Goal: Check status: Check status

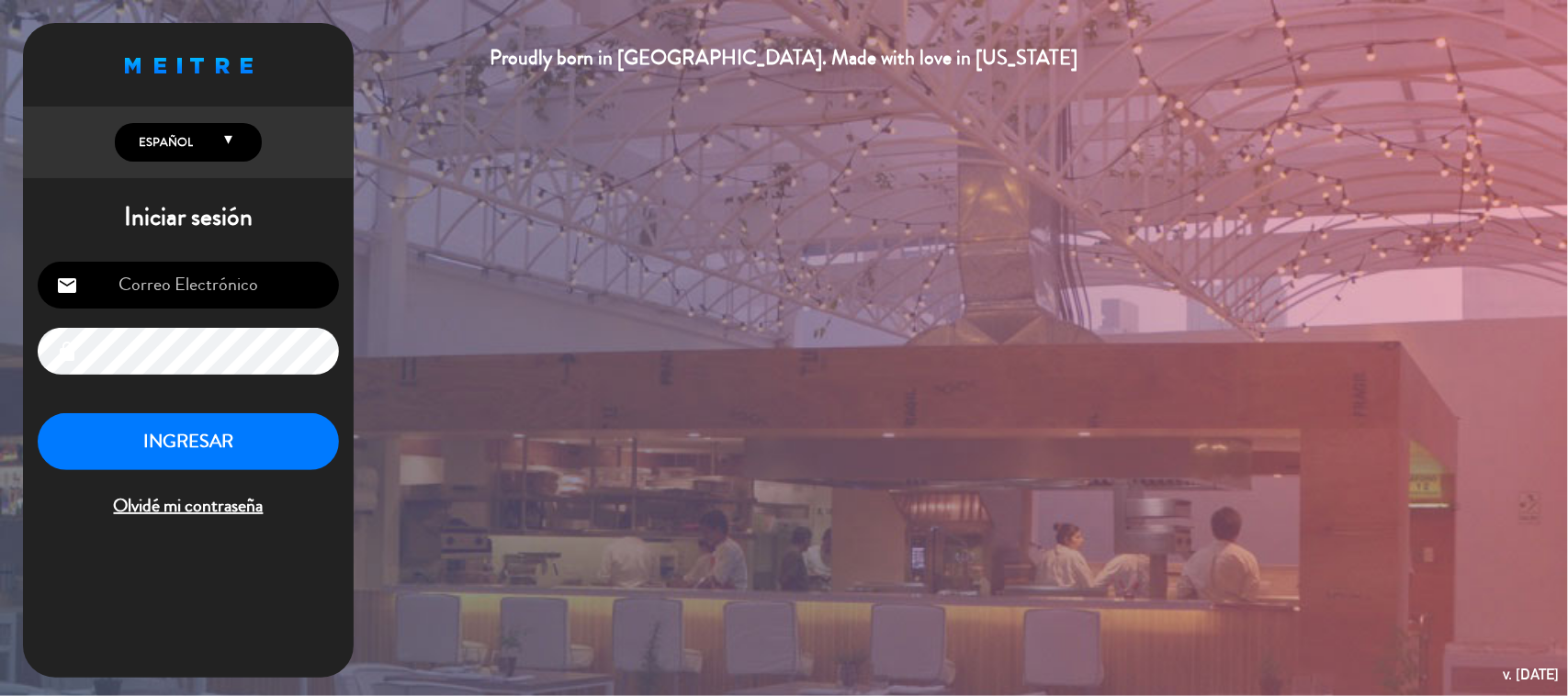
type input "[EMAIL_ADDRESS][DOMAIN_NAME]"
click at [133, 458] on button "INGRESAR" at bounding box center [188, 442] width 301 height 57
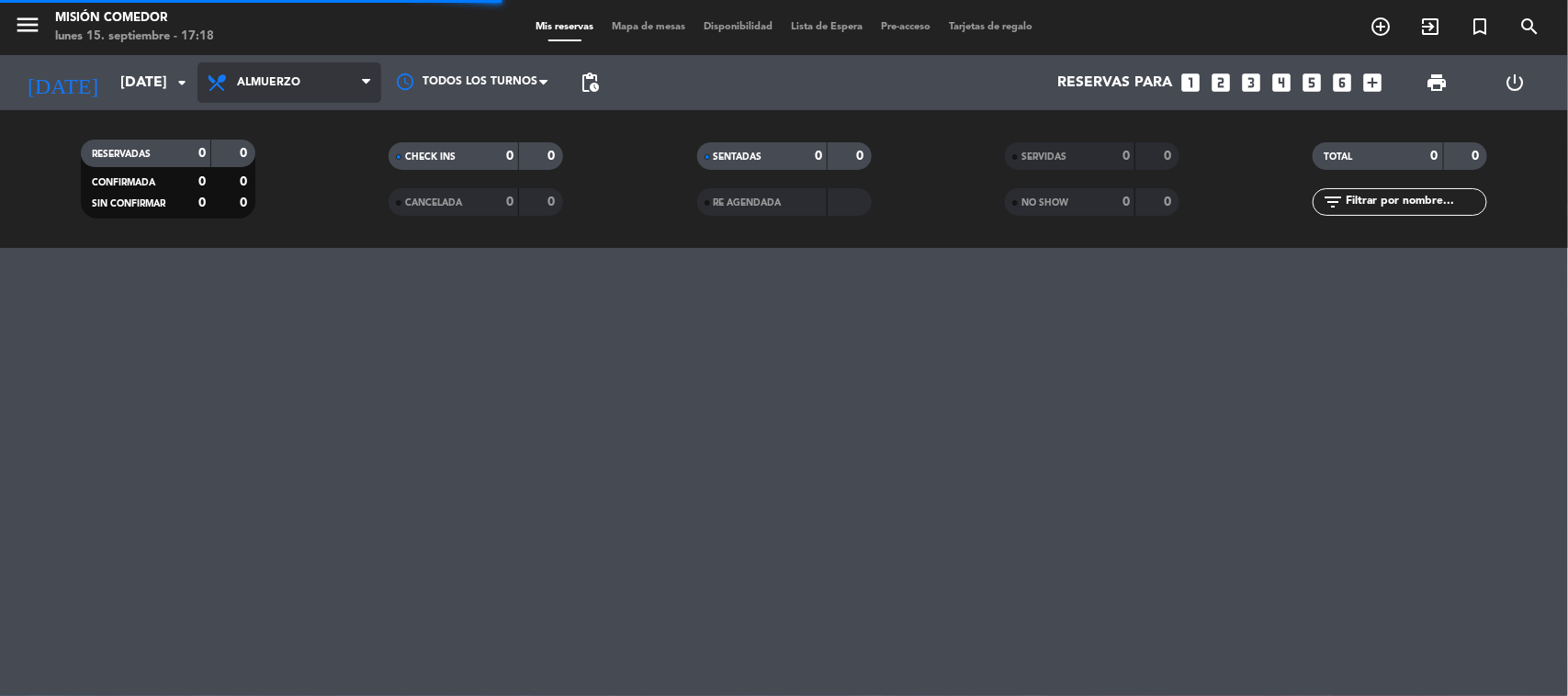
click at [294, 92] on span "Almuerzo" at bounding box center [289, 82] width 184 height 40
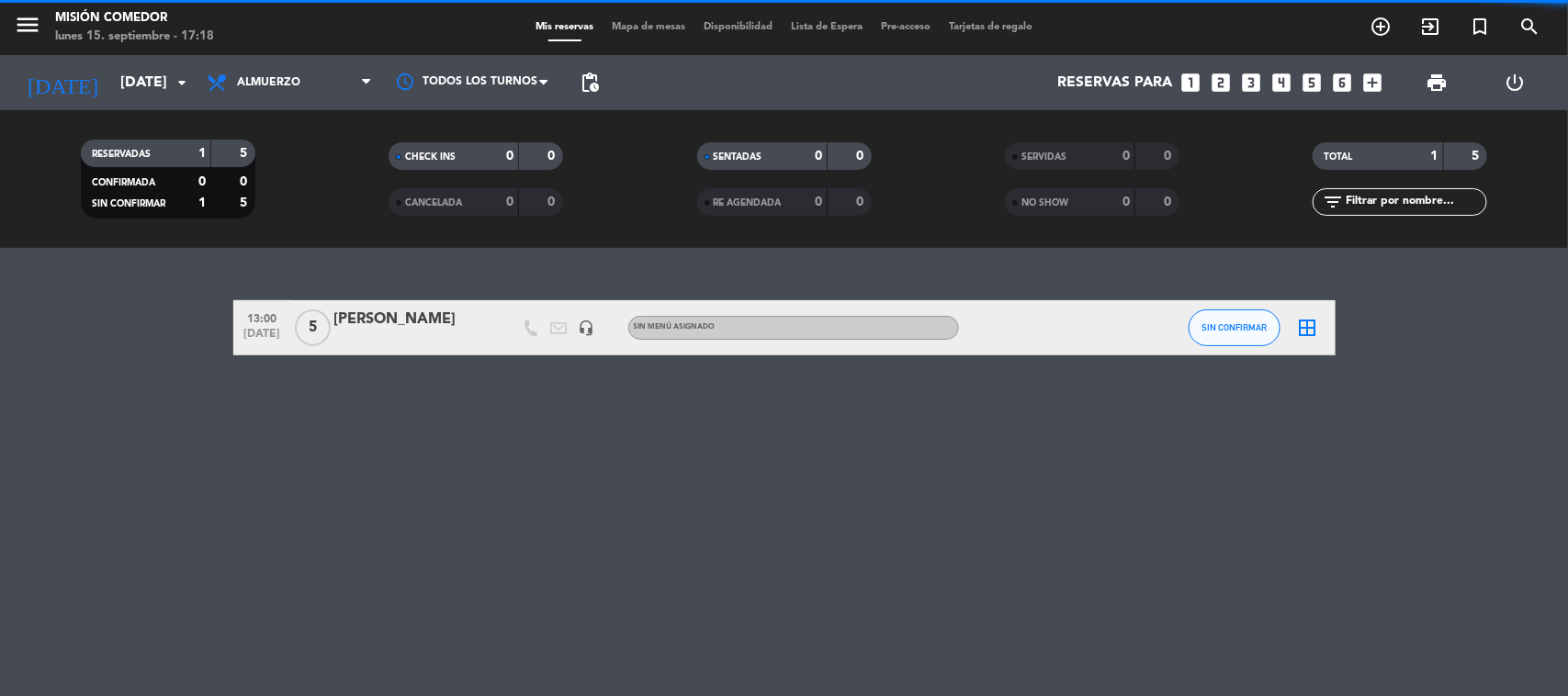
click at [286, 212] on filter-checkbox "RESERVADAS 1 5 CONFIRMADA 0 0 SIN CONFIRMAR 1 5" at bounding box center [168, 179] width 308 height 79
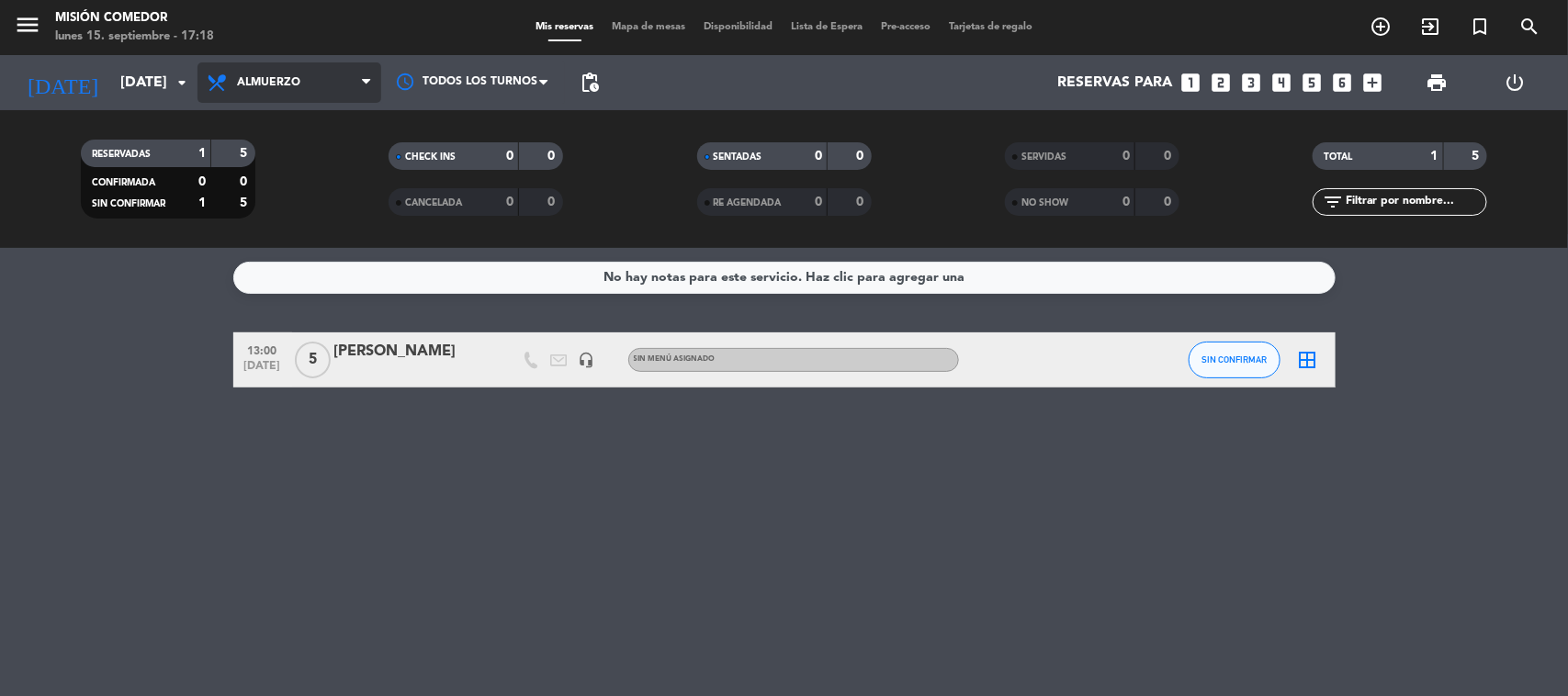
click at [324, 88] on span "Almuerzo" at bounding box center [289, 82] width 184 height 40
click at [294, 191] on div "menu Misión Comedor [DATE] 15. septiembre - 17:18 Mis reservas Mapa de mesas Di…" at bounding box center [784, 123] width 1568 height 248
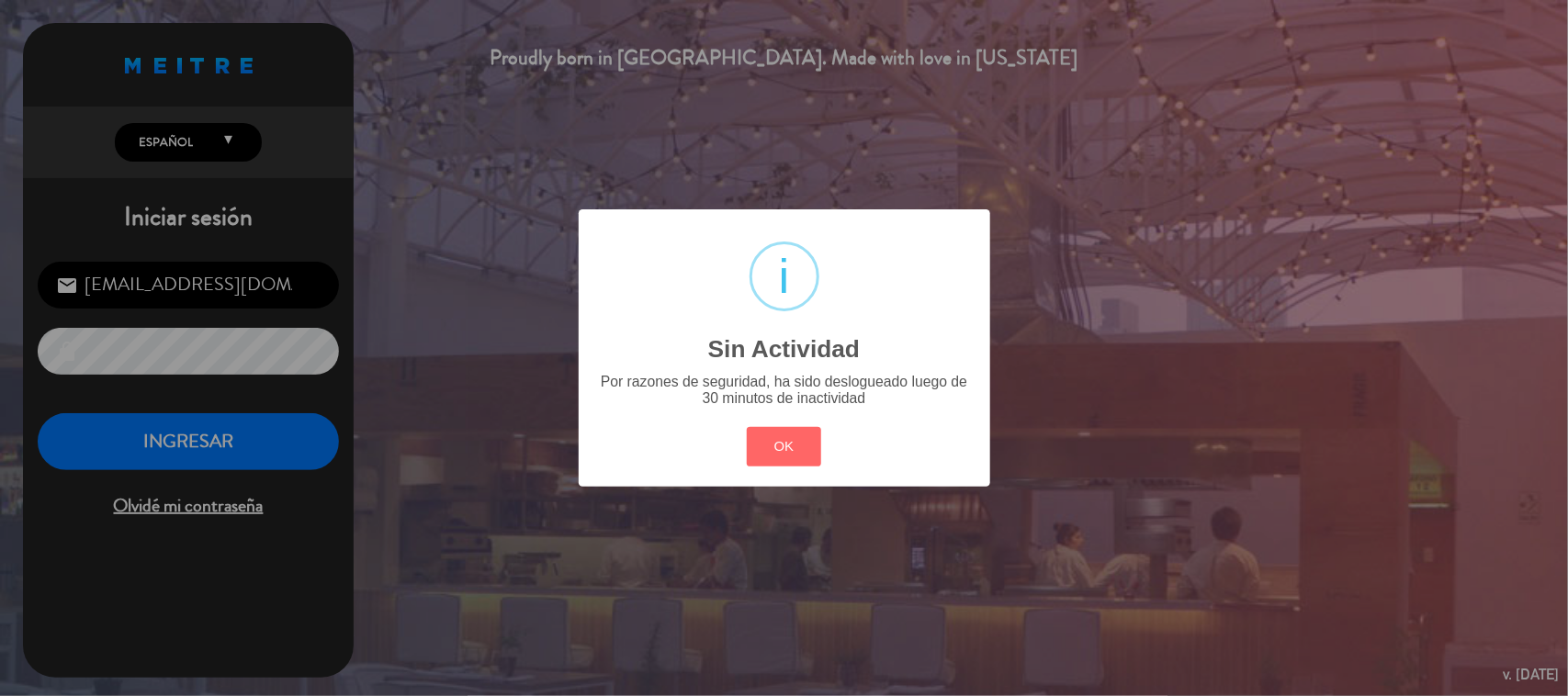
click at [811, 484] on div "? ! i Sin Actividad × Por razones de seguridad, ha sido deslogueado luego de 30…" at bounding box center [784, 348] width 412 height 278
click at [776, 448] on button "OK" at bounding box center [784, 447] width 74 height 40
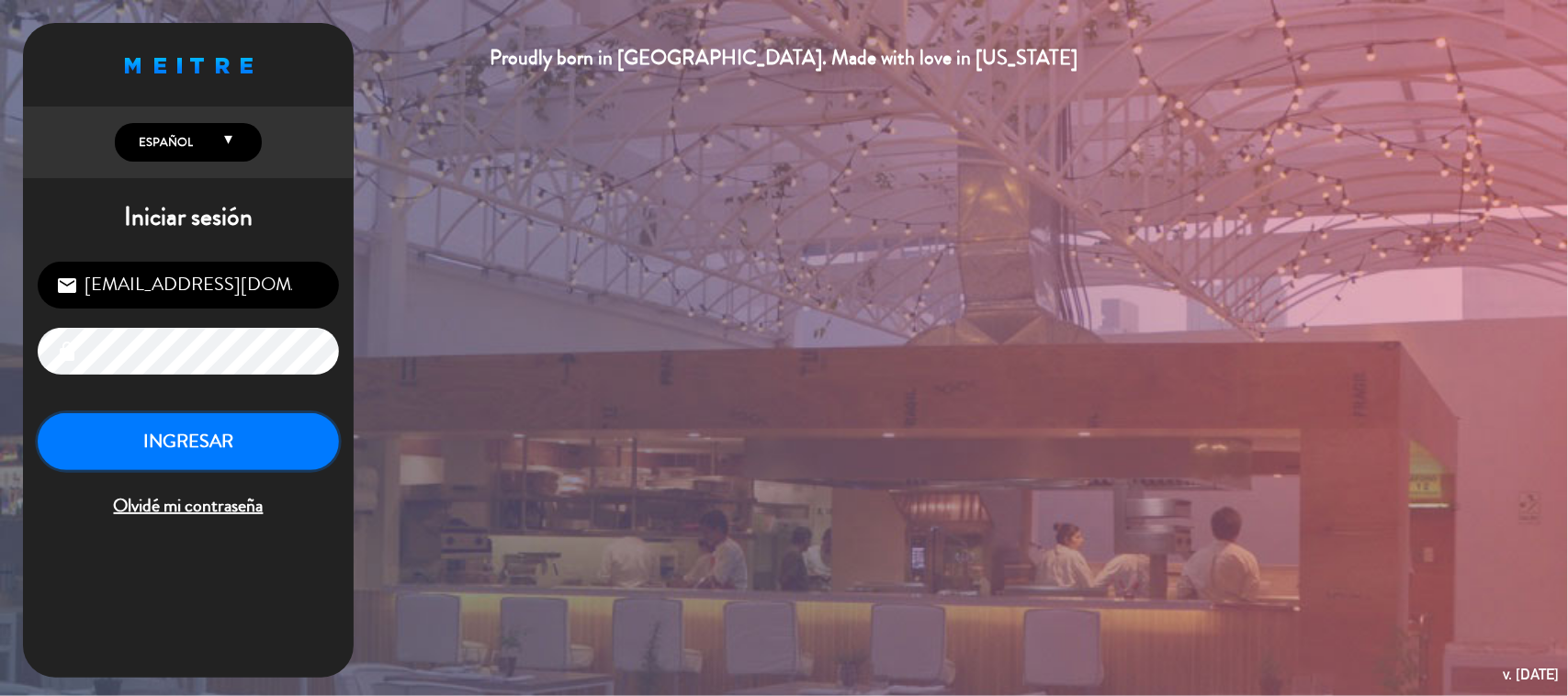
click at [221, 419] on button "INGRESAR" at bounding box center [188, 442] width 301 height 57
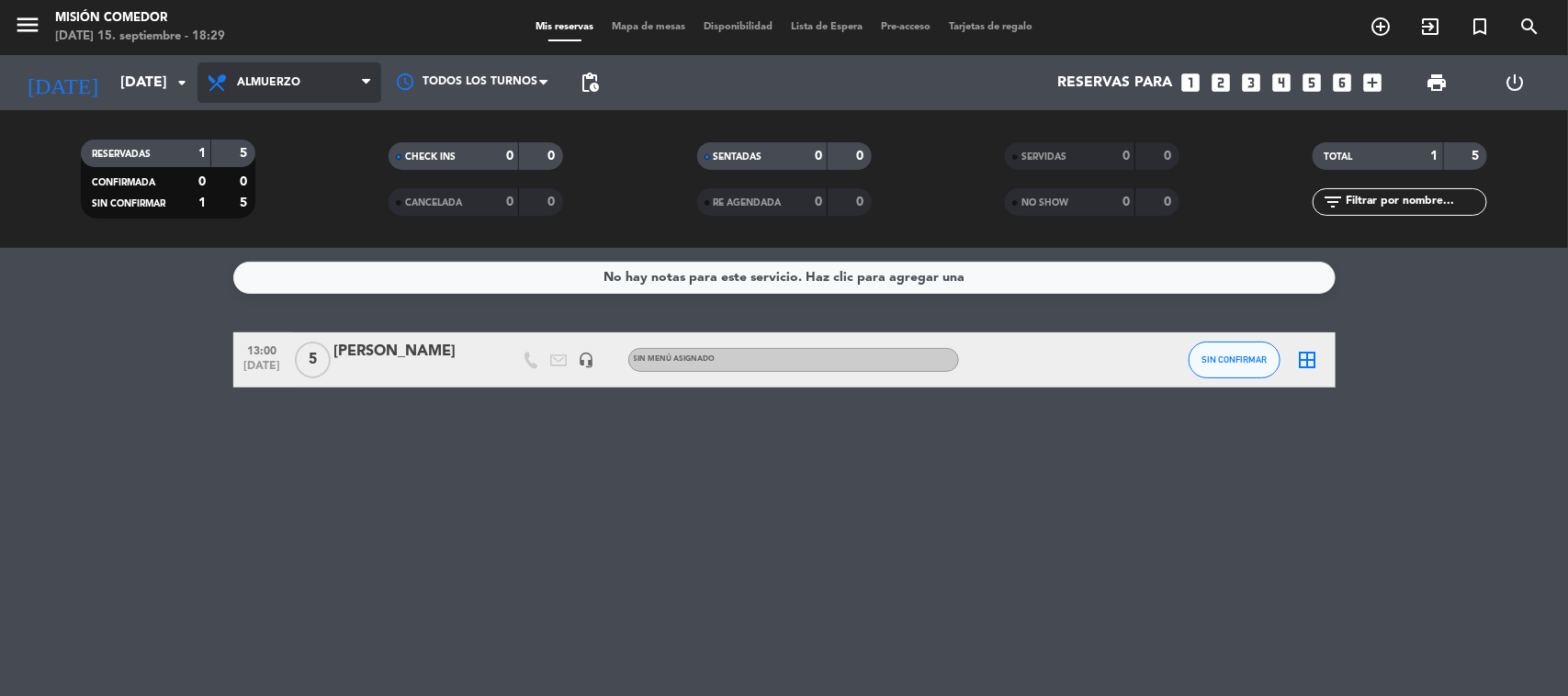
click at [253, 62] on span "Almuerzo" at bounding box center [289, 82] width 184 height 40
click at [297, 211] on div "menu Misión Comedor [DATE] 15. septiembre - 18:29 Mis reservas Mapa de mesas Di…" at bounding box center [784, 123] width 1568 height 248
